Goal: Information Seeking & Learning: Learn about a topic

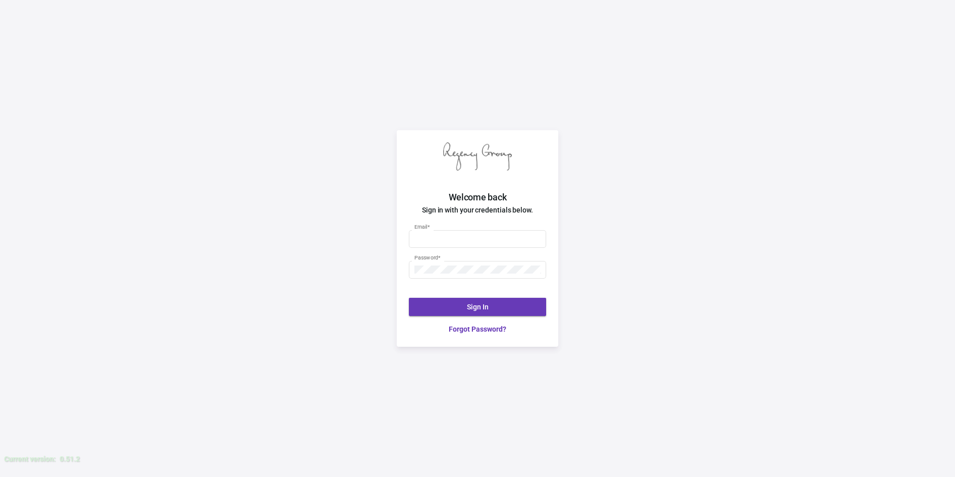
type input "[PERSON_NAME][EMAIL_ADDRESS][DOMAIN_NAME]"
click at [470, 306] on span "Sign In" at bounding box center [478, 307] width 22 height 8
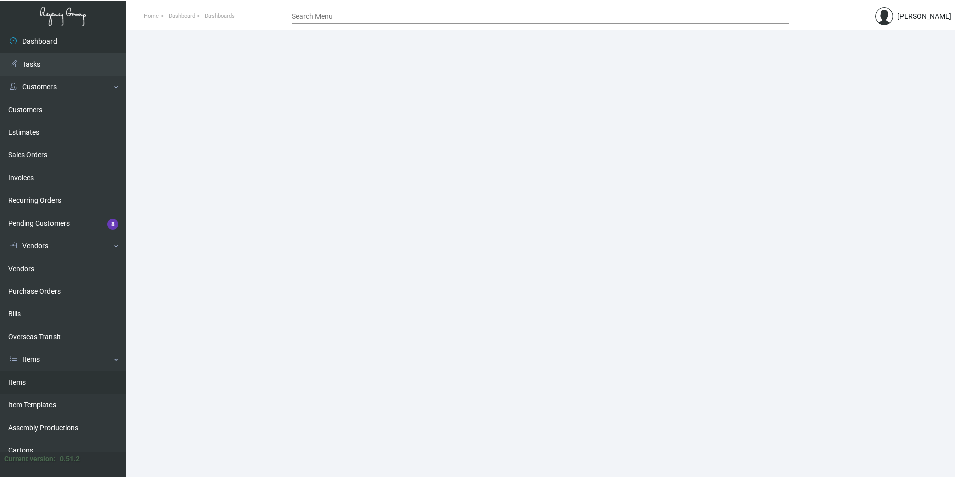
click at [36, 379] on link "Items" at bounding box center [63, 382] width 126 height 23
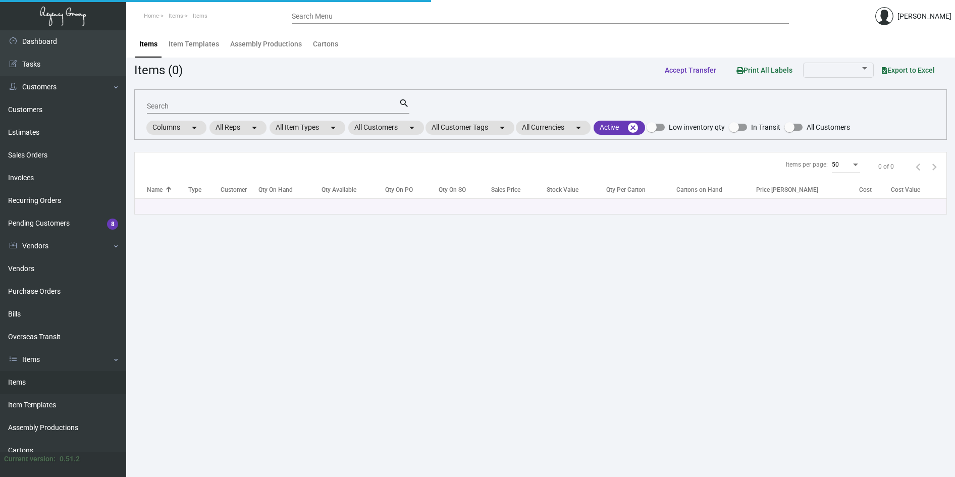
click at [264, 105] on input "Search" at bounding box center [273, 106] width 252 height 8
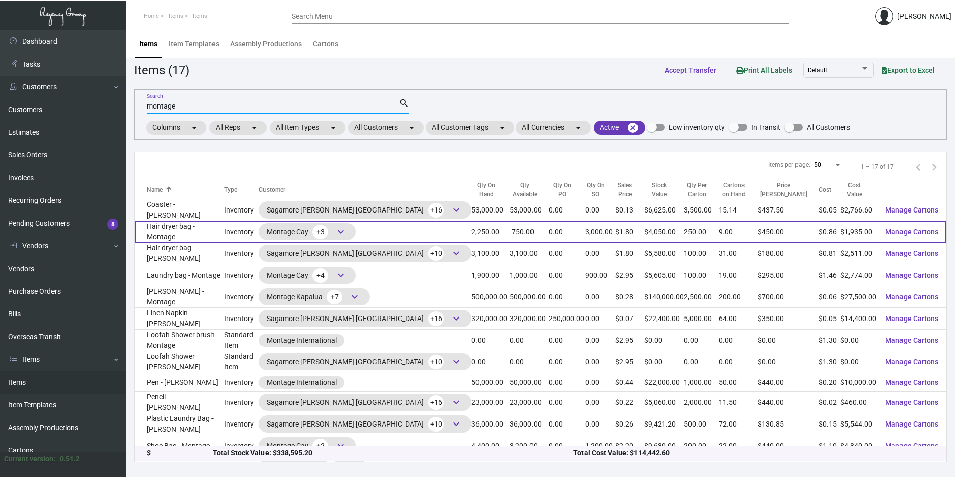
type input "montage"
click at [215, 232] on td "Hair dryer bag - Montage" at bounding box center [179, 232] width 89 height 22
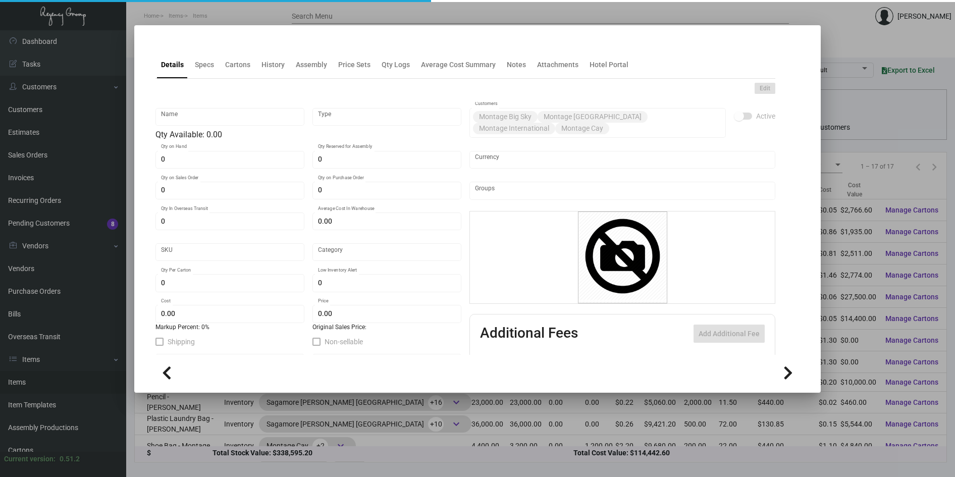
type input "Hair dryer bag - Montage"
type input "Inventory"
type input "2,250"
type input "3,000"
type input "$ 0.00"
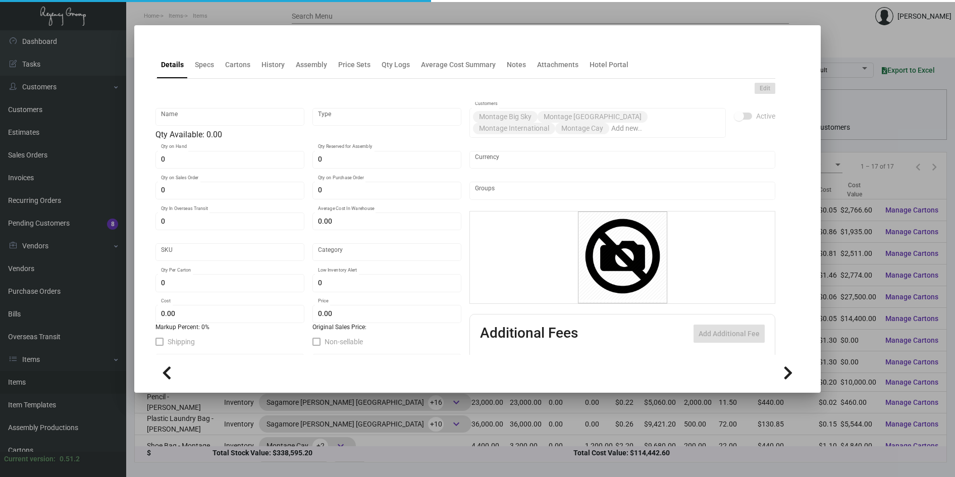
type input "Overseas"
type input "250"
type input "$ 0.86"
type input "$ 1.80"
checkbox input "true"
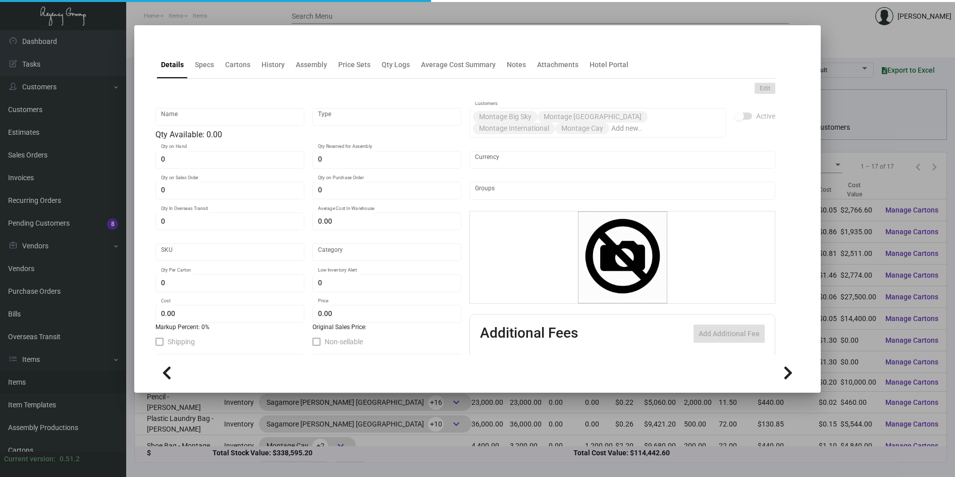
type input "United States Dollar $"
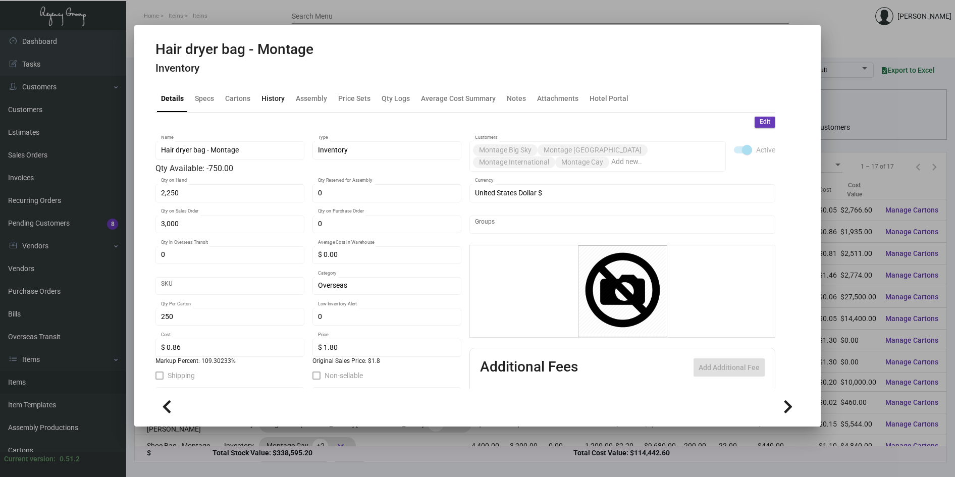
click at [273, 98] on div "History" at bounding box center [272, 98] width 23 height 11
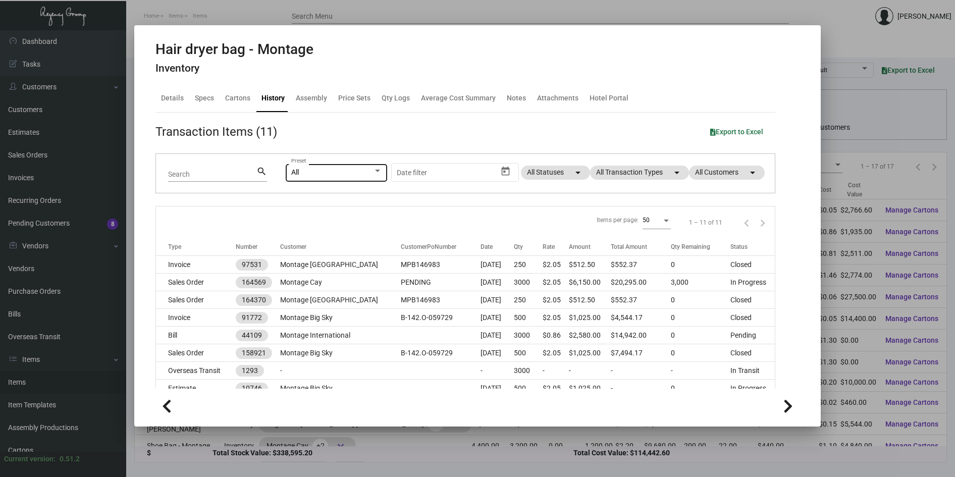
click at [337, 168] on div "All Preset" at bounding box center [336, 172] width 91 height 20
click at [499, 144] on div at bounding box center [477, 238] width 955 height 477
click at [619, 168] on mat-chip "All Transaction Types arrow_drop_down" at bounding box center [639, 173] width 99 height 14
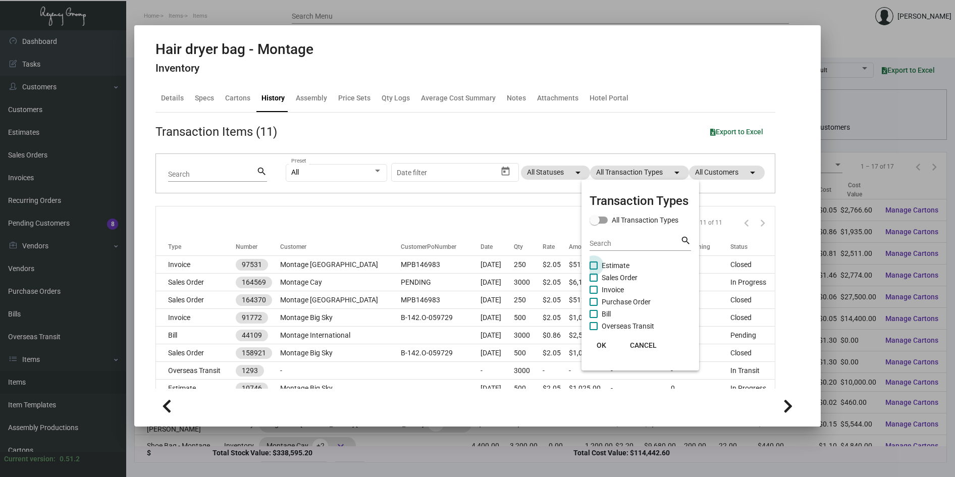
click at [594, 267] on span at bounding box center [593, 265] width 8 height 8
click at [593, 269] on input "Estimate" at bounding box center [593, 269] width 1 height 1
checkbox input "true"
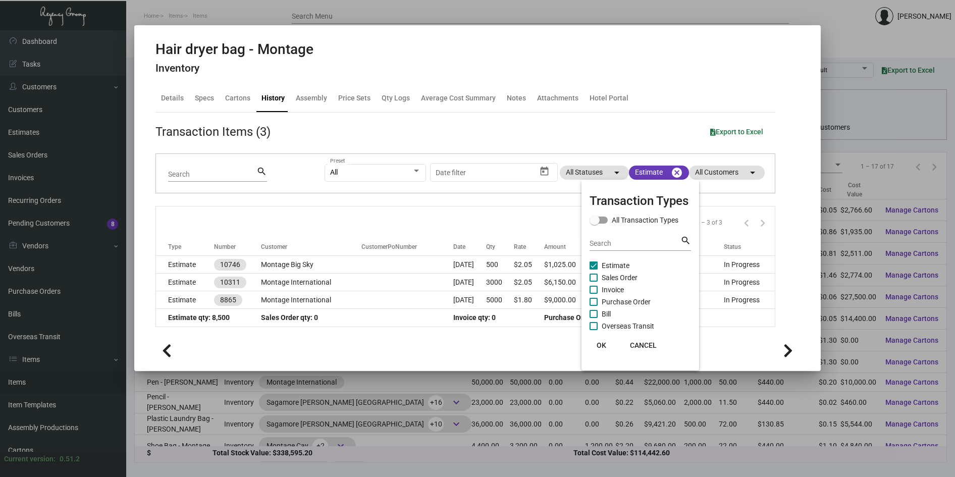
click at [601, 347] on span "OK" at bounding box center [601, 345] width 10 height 8
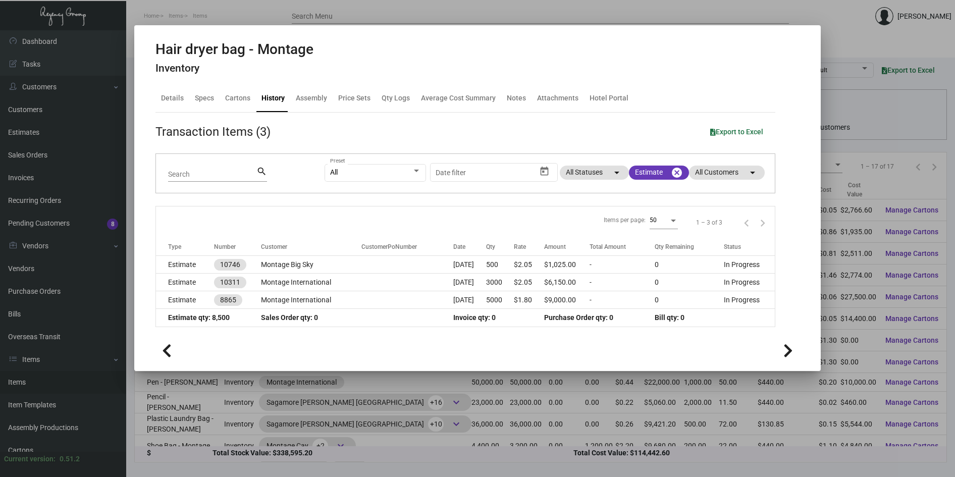
click at [844, 31] on div at bounding box center [477, 238] width 955 height 477
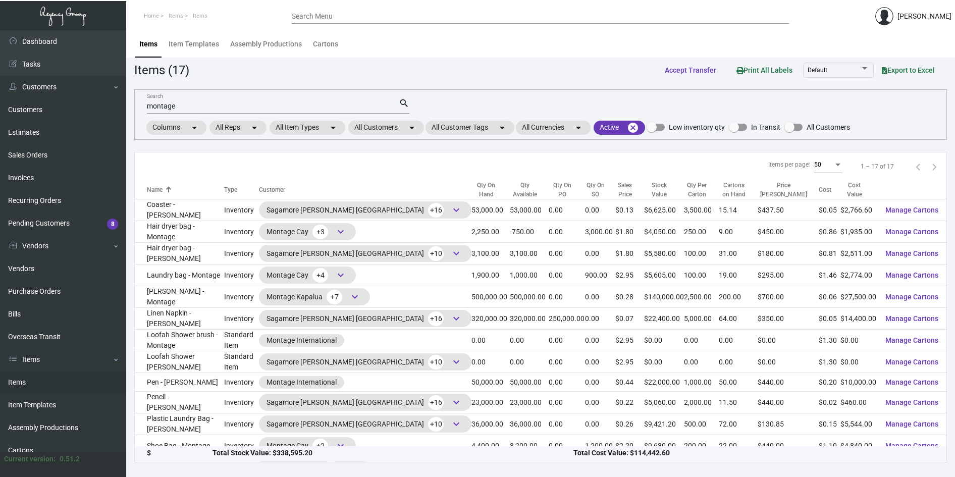
click at [199, 102] on input "montage" at bounding box center [273, 106] width 252 height 8
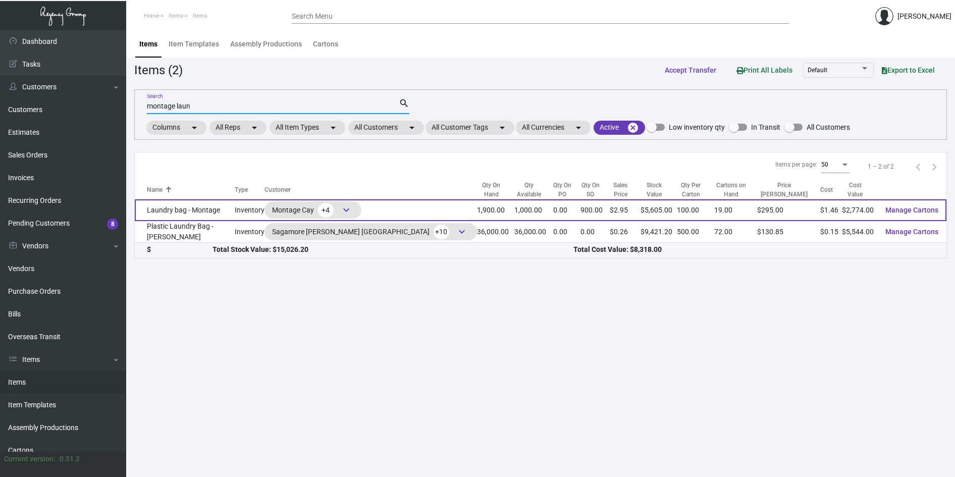
type input "montage laun"
click at [187, 210] on td "Laundry bag - Montage" at bounding box center [185, 210] width 100 height 22
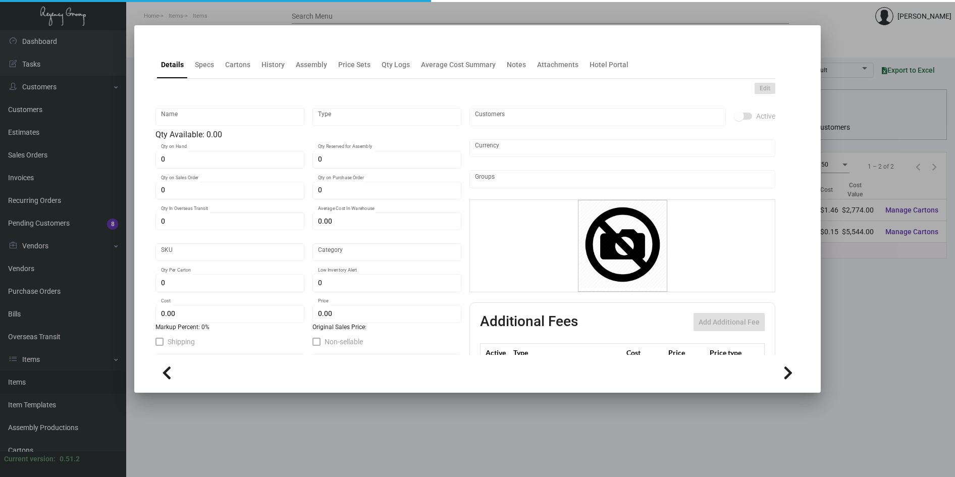
type input "Laundry bag - Montage"
type input "Inventory"
type input "1,900"
type input "900"
type input "$ 1.46"
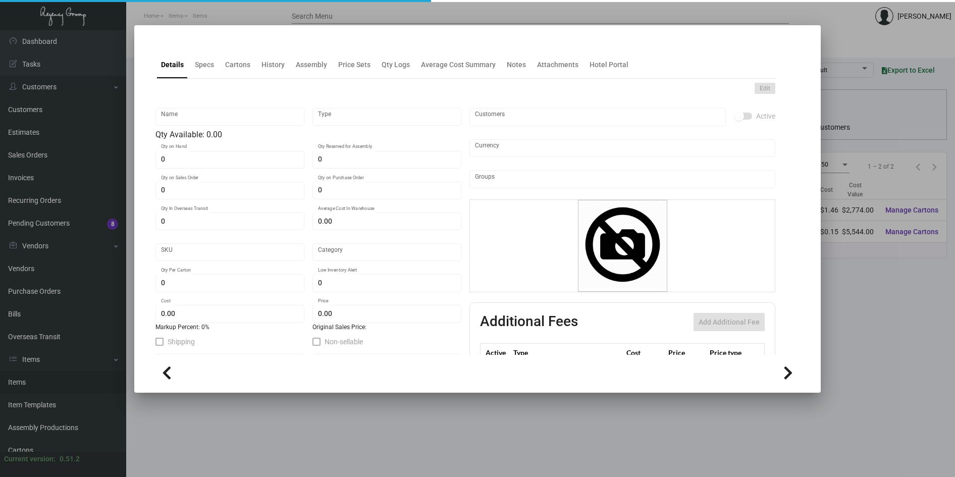
type input "Overseas"
type input "100"
type input "$ 1.46"
type input "$ 2.95"
checkbox input "true"
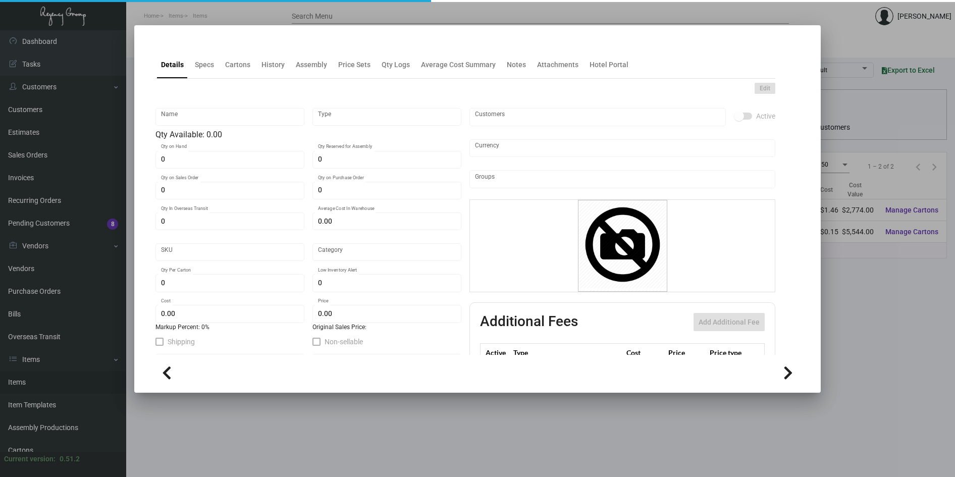
type input "United States Dollar $"
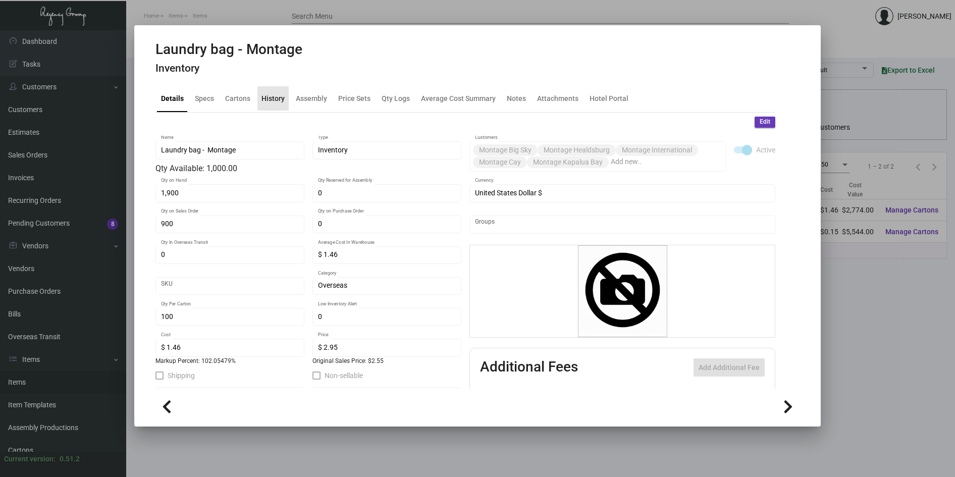
click at [264, 100] on div "History" at bounding box center [272, 98] width 23 height 11
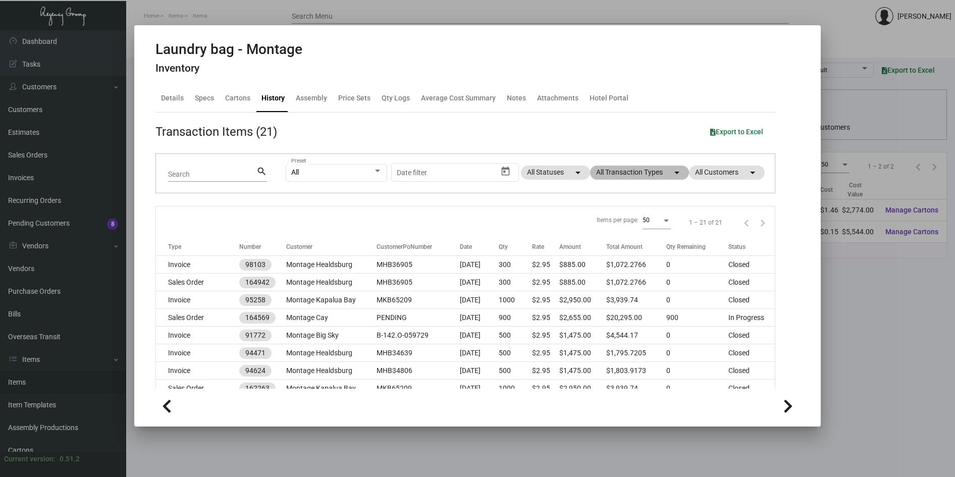
click at [619, 167] on mat-chip "All Transaction Types arrow_drop_down" at bounding box center [639, 173] width 99 height 14
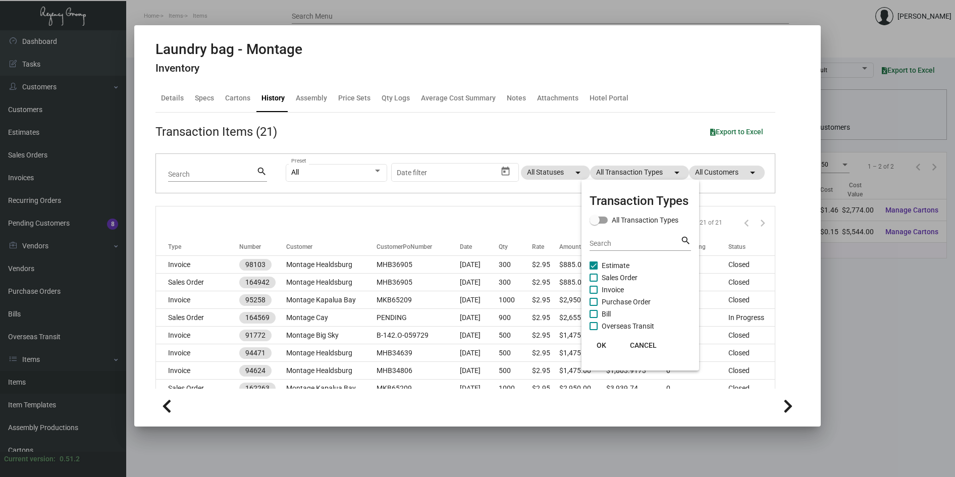
click at [594, 265] on span at bounding box center [593, 265] width 8 height 8
click at [593, 269] on input "Estimate" at bounding box center [593, 269] width 1 height 1
click at [594, 265] on span at bounding box center [593, 265] width 8 height 8
click at [593, 269] on input "Estimate" at bounding box center [593, 269] width 1 height 1
checkbox input "true"
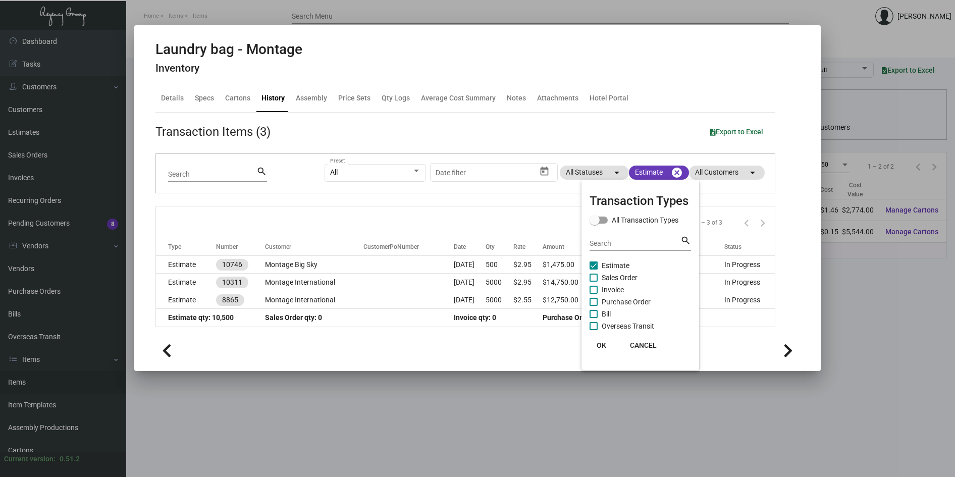
click at [517, 402] on div at bounding box center [477, 238] width 955 height 477
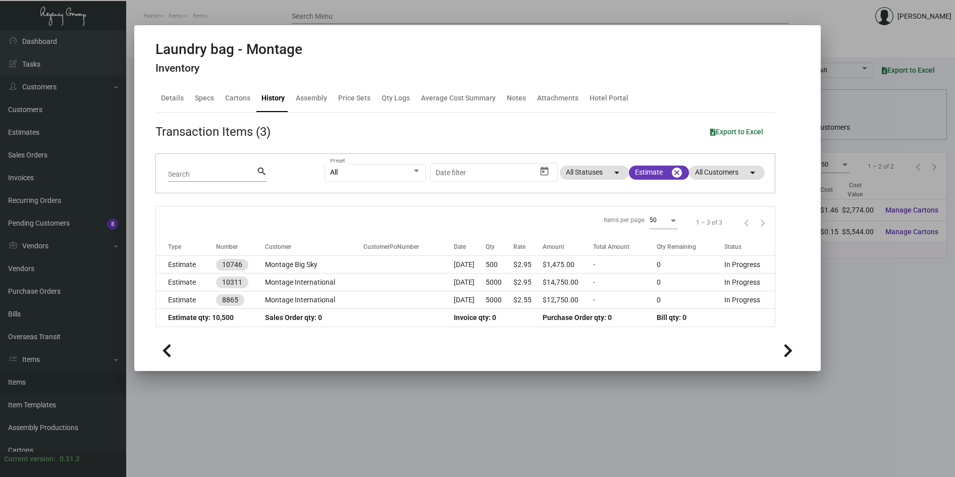
click at [894, 360] on div at bounding box center [477, 238] width 955 height 477
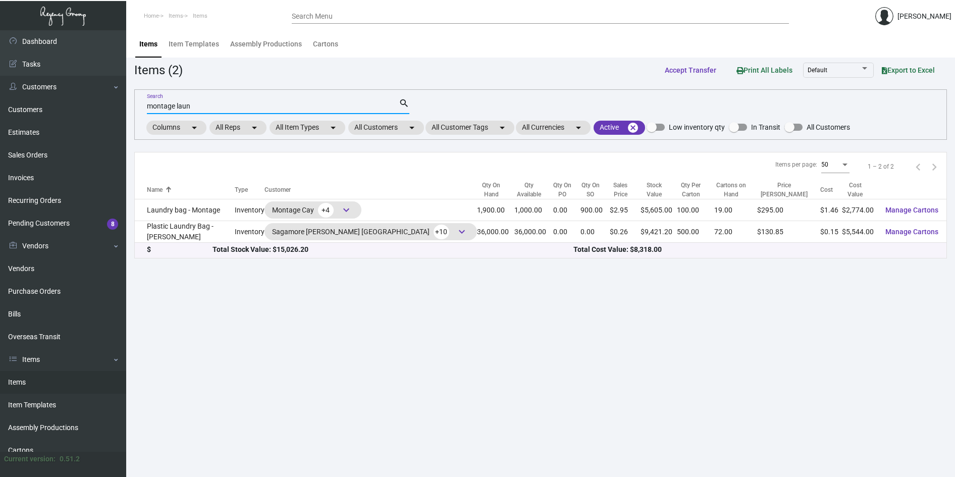
click at [233, 103] on input "montage laun" at bounding box center [273, 106] width 252 height 8
drag, startPoint x: 233, startPoint y: 103, endPoint x: 117, endPoint y: 107, distance: 115.6
click at [117, 107] on div "Dashboard Dashboard Tasks Customers Customers Estimates Sales Orders Invoices R…" at bounding box center [477, 253] width 955 height 447
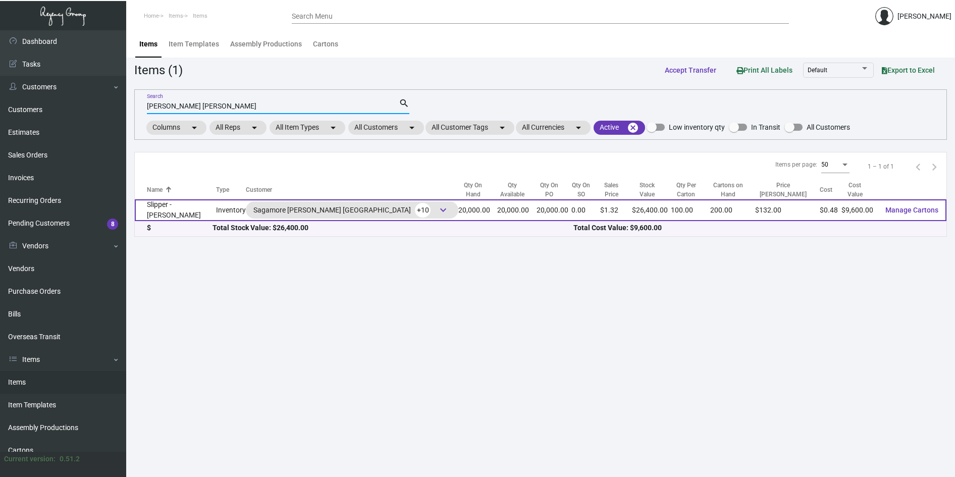
type input "[PERSON_NAME] [PERSON_NAME]"
click at [186, 212] on td "Slipper - [PERSON_NAME]" at bounding box center [175, 210] width 81 height 22
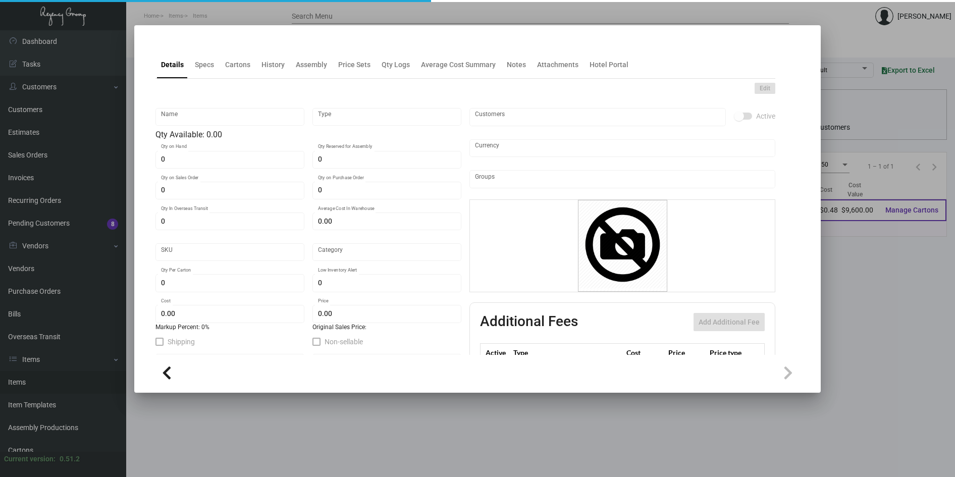
type input "Slipper - [PERSON_NAME]"
type input "Inventory"
type input "20,000"
type input "$ 0.00"
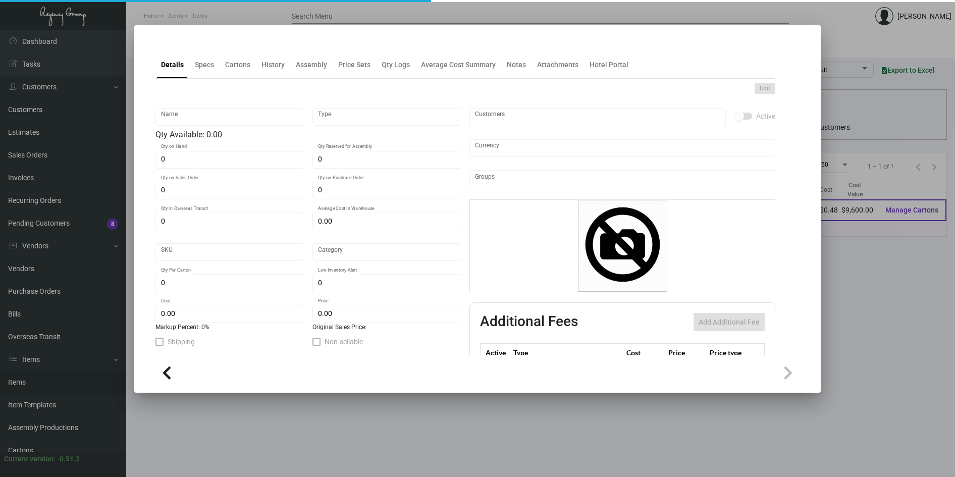
type input "Overseas"
type input "100"
type input "2,500"
type input "$ 0.48"
type input "$ 1.32"
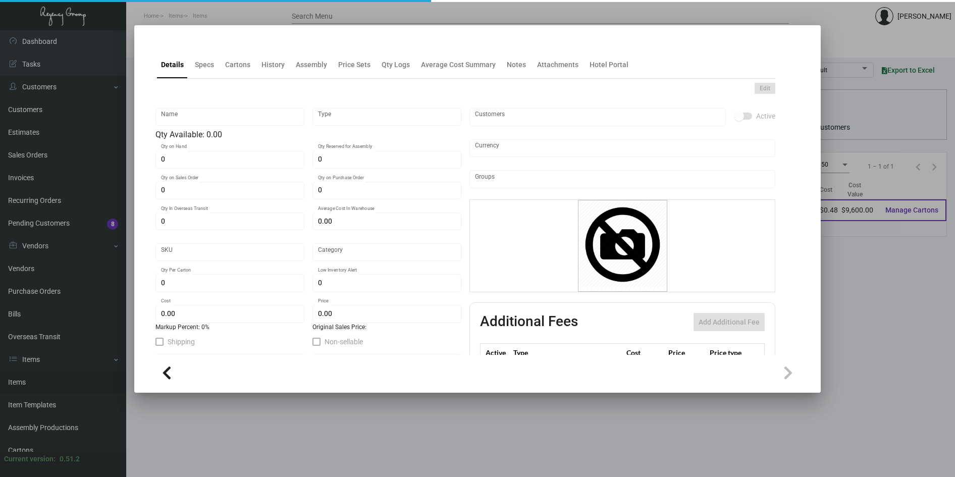
type textarea "Slippers: standard size slipper (29cm), white comfort cushion material, closed …"
checkbox input "true"
type input "United States Dollar $"
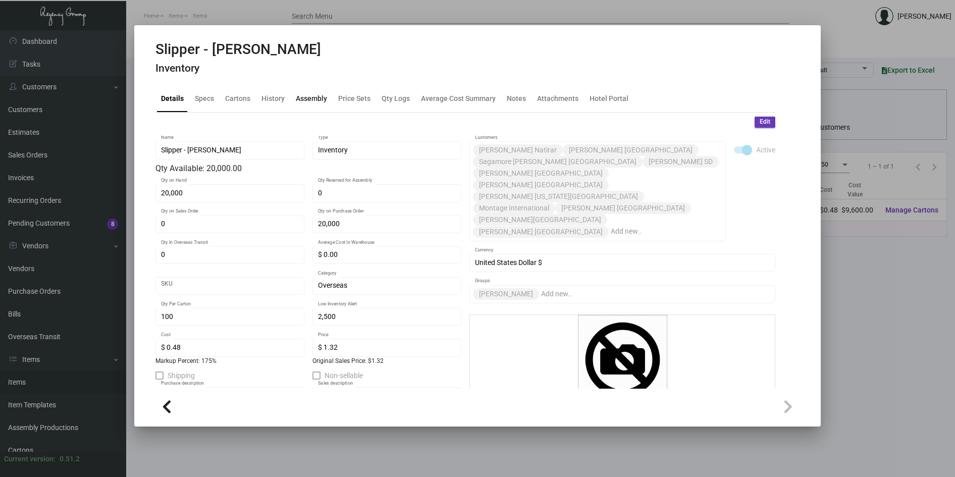
click at [306, 95] on div "Assembly" at bounding box center [311, 98] width 31 height 11
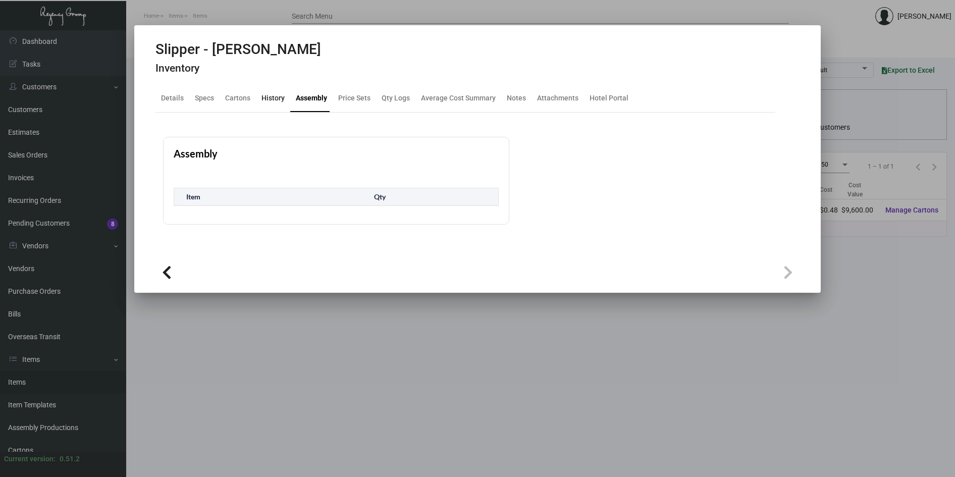
click at [273, 99] on div "History" at bounding box center [272, 98] width 23 height 11
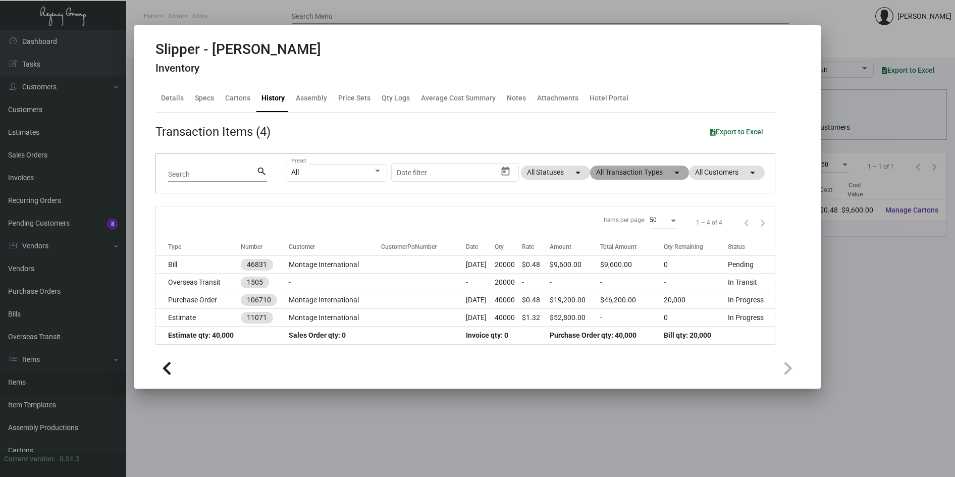
click at [629, 171] on mat-chip "All Transaction Types arrow_drop_down" at bounding box center [639, 173] width 99 height 14
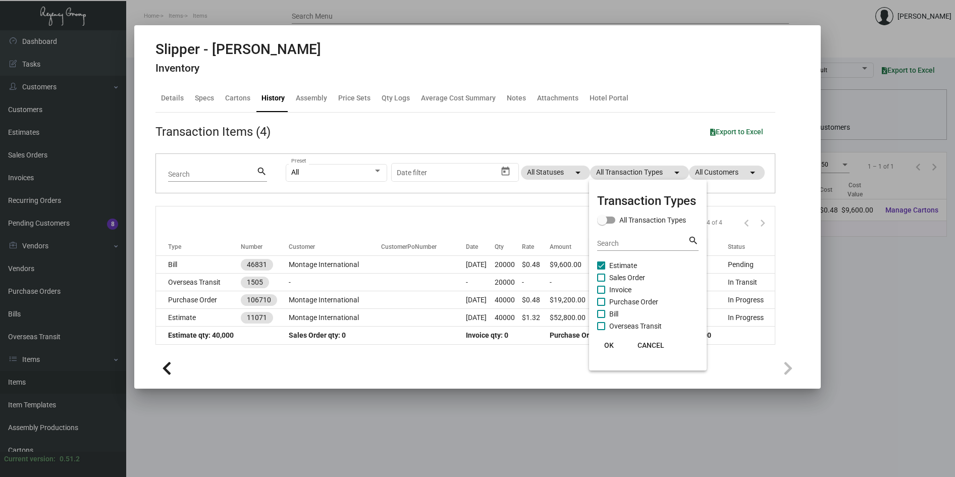
click at [602, 266] on span at bounding box center [601, 265] width 8 height 8
click at [601, 269] on input "Estimate" at bounding box center [600, 269] width 1 height 1
click at [602, 266] on span at bounding box center [601, 265] width 8 height 8
click at [601, 269] on input "Estimate" at bounding box center [600, 269] width 1 height 1
checkbox input "true"
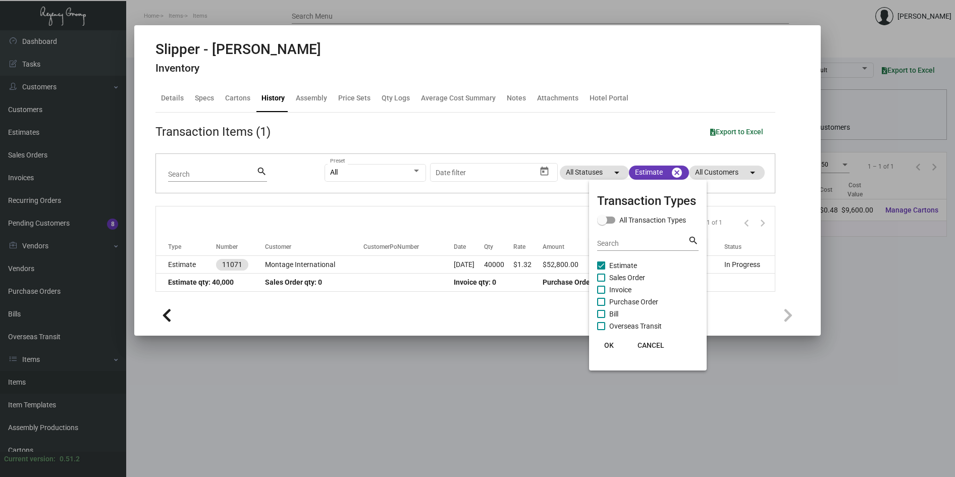
click at [616, 345] on button "OK" at bounding box center [609, 345] width 32 height 18
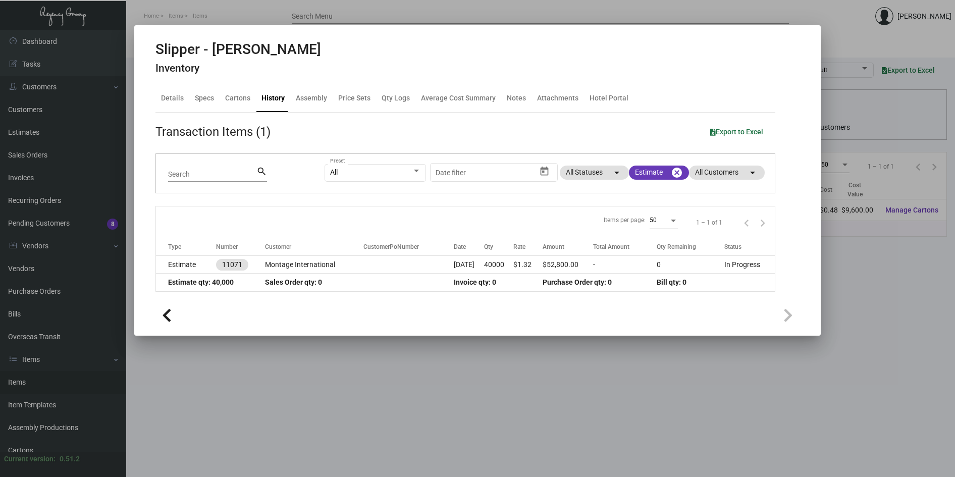
click at [457, 369] on div at bounding box center [477, 238] width 955 height 477
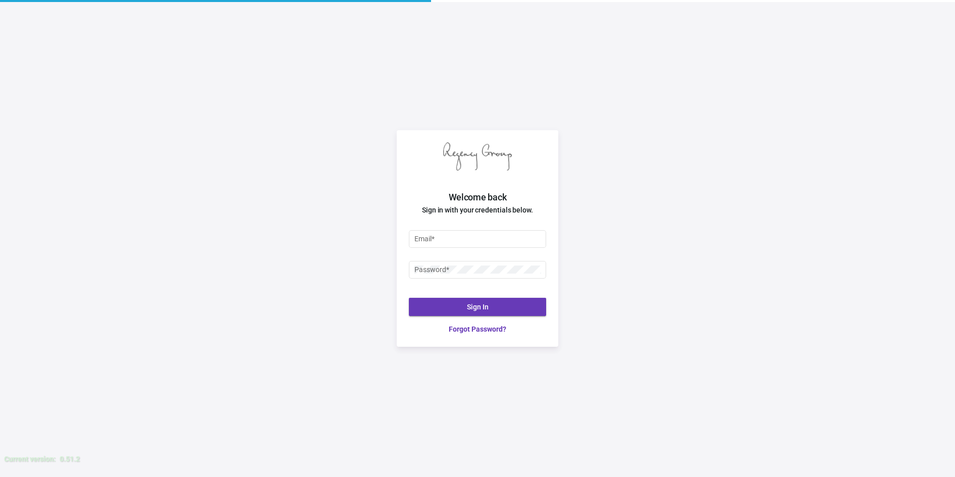
type input "[PERSON_NAME][EMAIL_ADDRESS][DOMAIN_NAME]"
click at [498, 306] on button "Sign In" at bounding box center [477, 307] width 137 height 18
